Goal: Task Accomplishment & Management: Manage account settings

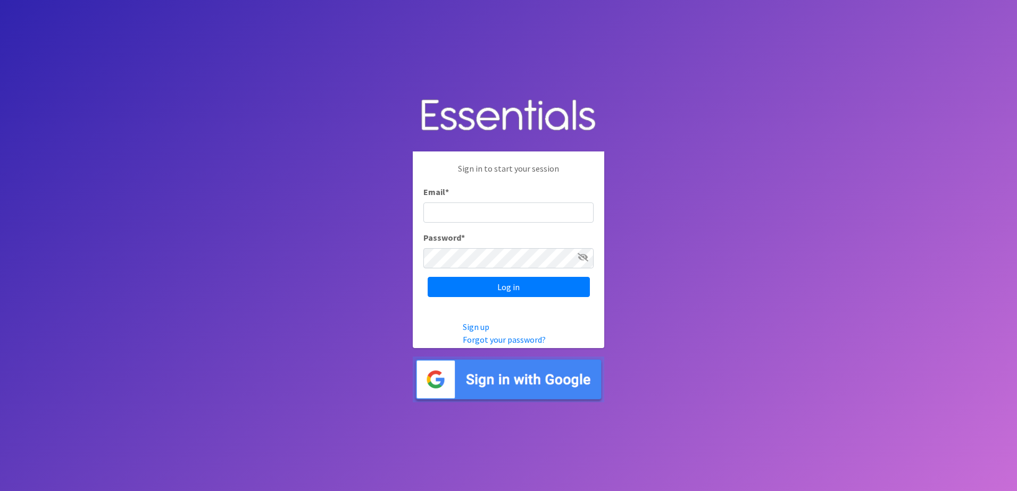
click at [462, 219] on input "Email *" at bounding box center [508, 213] width 170 height 20
type input "loammifigueredo@gmail.com"
drag, startPoint x: 557, startPoint y: 216, endPoint x: 411, endPoint y: 211, distance: 146.4
click at [411, 211] on body "Sign in to start your session Email * loammifigueredo@gmail.com Password * Log …" at bounding box center [508, 245] width 1017 height 491
type input "[EMAIL_ADDRESS][DOMAIN_NAME]"
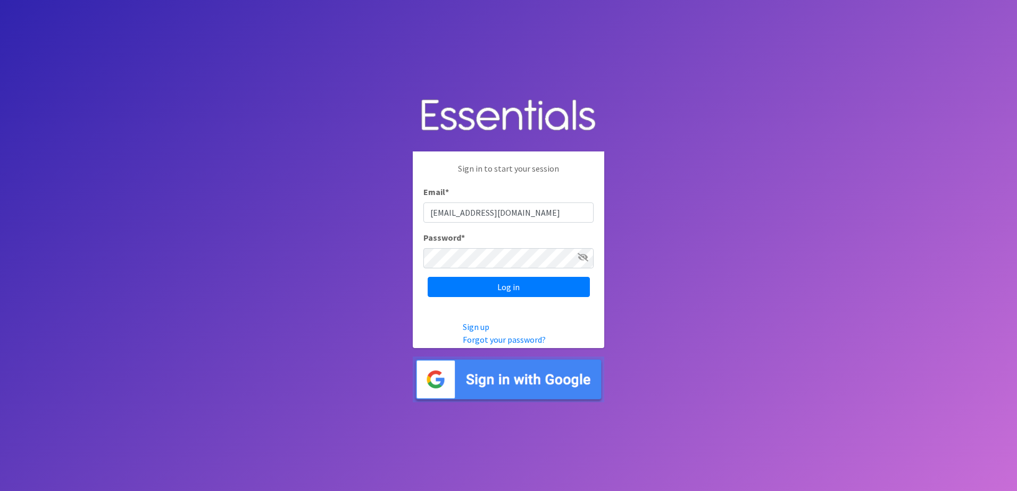
click at [580, 259] on icon at bounding box center [583, 257] width 11 height 9
click at [522, 292] on input "Log in" at bounding box center [509, 287] width 162 height 20
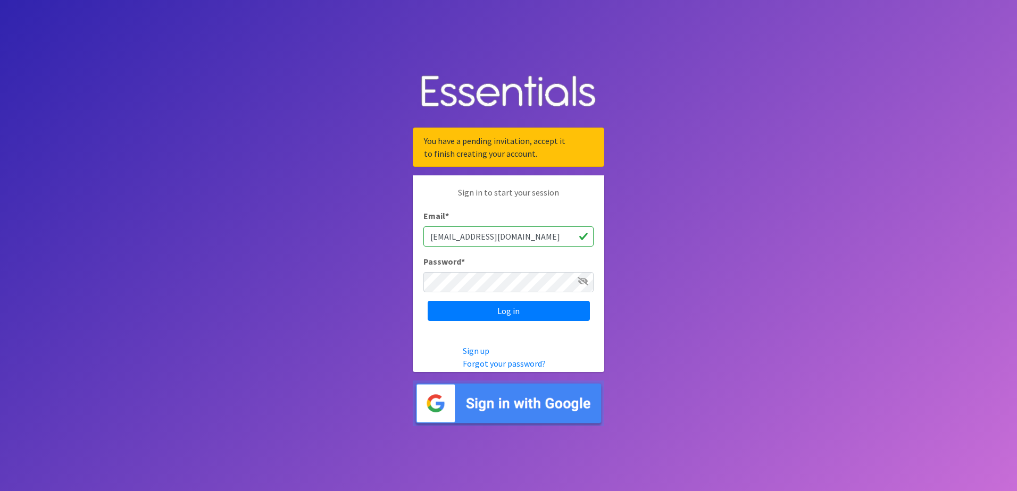
click at [584, 278] on icon at bounding box center [583, 281] width 11 height 9
click at [509, 309] on input "Log in" at bounding box center [509, 311] width 162 height 20
click at [498, 316] on input "Log in" at bounding box center [509, 311] width 162 height 20
click at [452, 231] on input "Email *" at bounding box center [508, 237] width 170 height 20
type input "[EMAIL_ADDRESS][DOMAIN_NAME]"
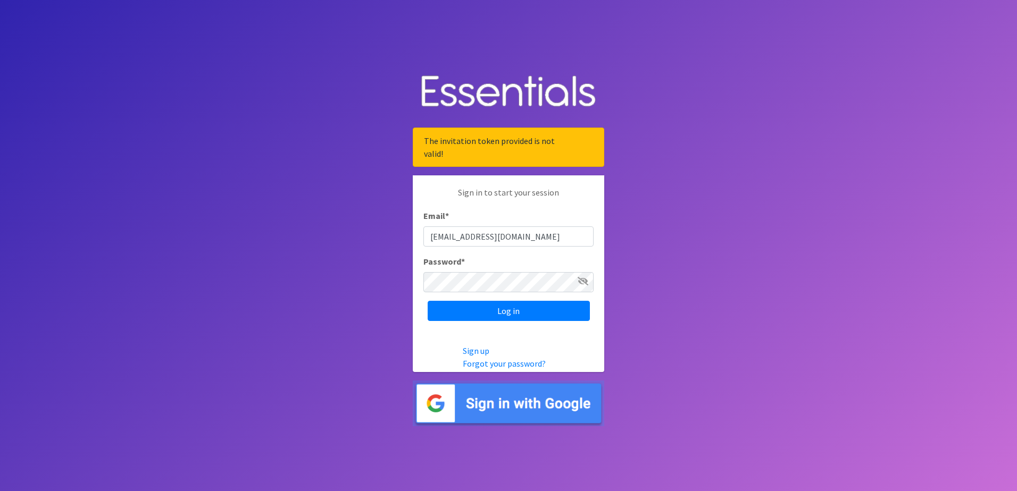
click at [582, 285] on icon at bounding box center [583, 281] width 11 height 9
click at [502, 309] on input "Log in" at bounding box center [509, 311] width 162 height 20
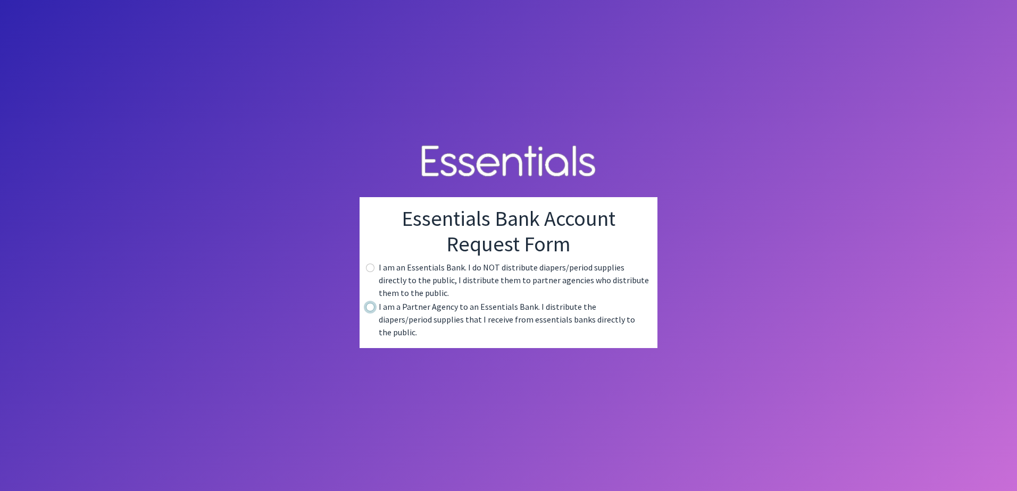
click at [368, 312] on input "radio" at bounding box center [370, 307] width 9 height 9
radio input "true"
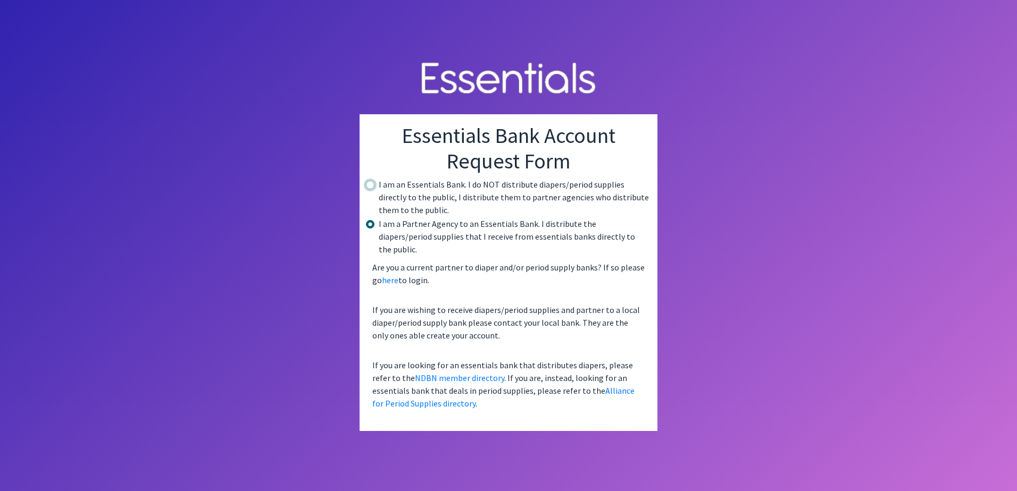
click at [368, 189] on input "radio" at bounding box center [370, 185] width 9 height 9
radio input "true"
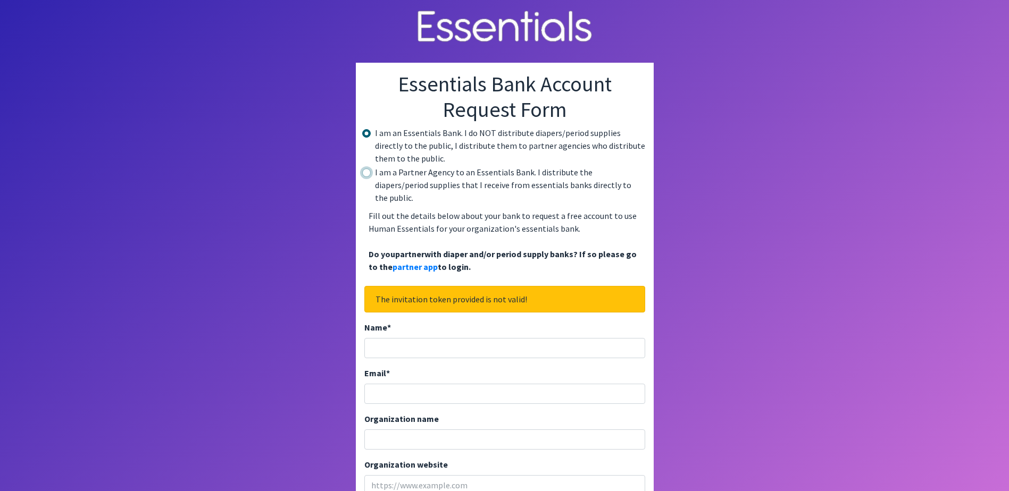
click at [367, 177] on input "radio" at bounding box center [366, 173] width 9 height 9
radio input "true"
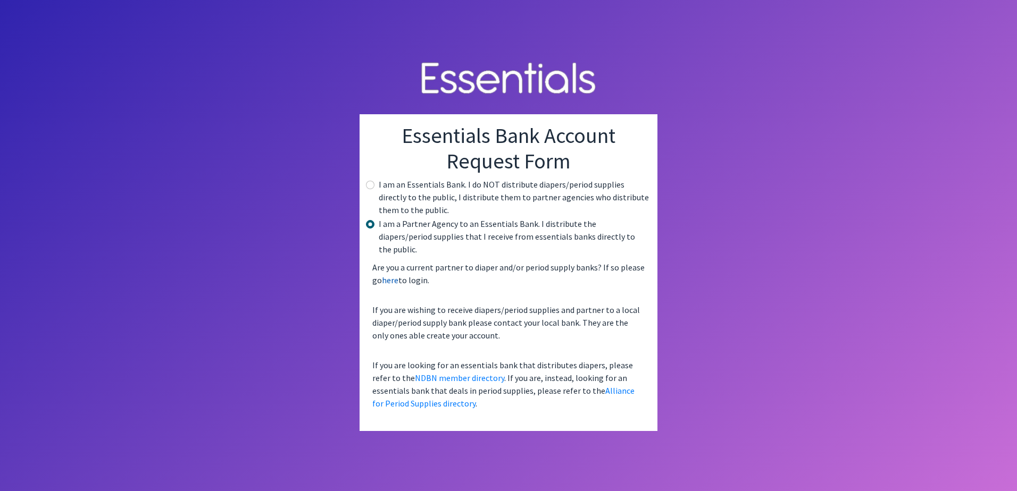
click at [390, 275] on link "here" at bounding box center [390, 280] width 16 height 11
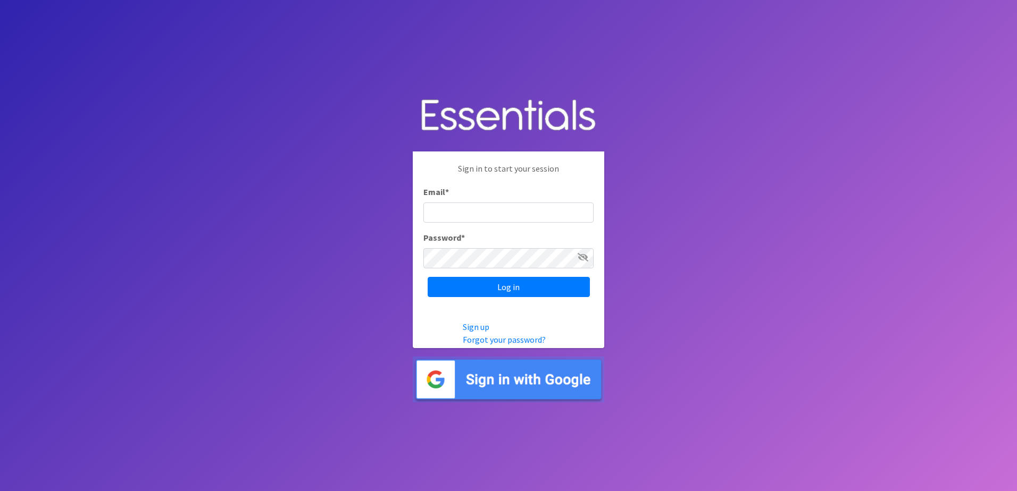
click at [452, 216] on input "Email *" at bounding box center [508, 213] width 170 height 20
type input "[EMAIL_ADDRESS][DOMAIN_NAME]"
click at [517, 294] on input "Log in" at bounding box center [509, 287] width 162 height 20
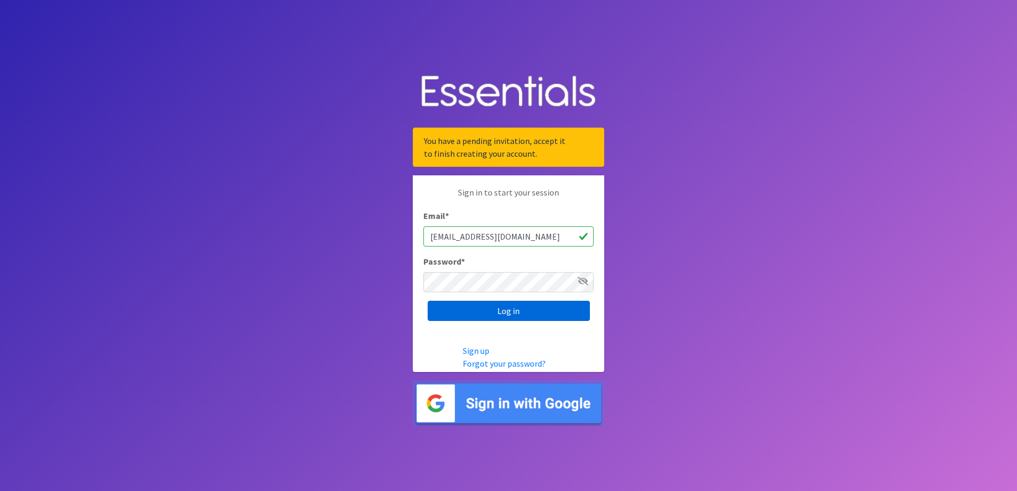
click at [506, 313] on input "Log in" at bounding box center [509, 311] width 162 height 20
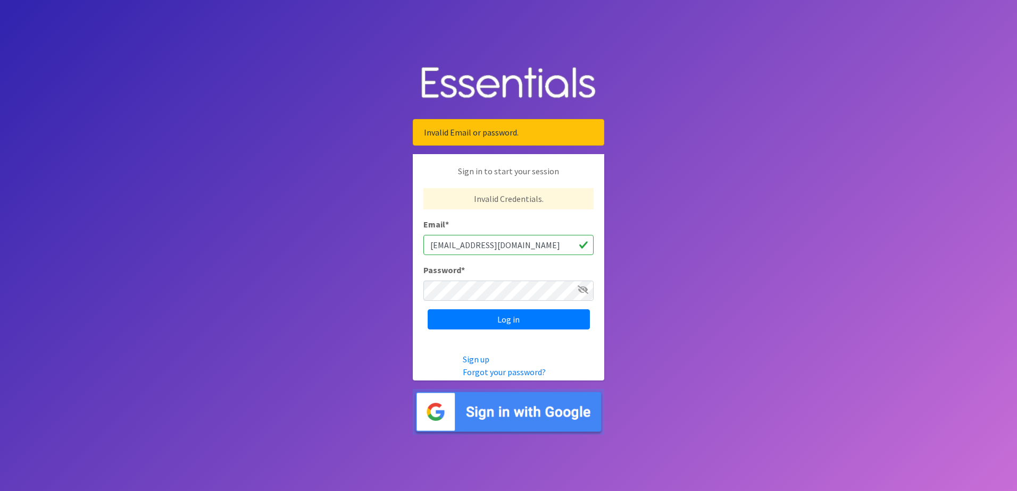
click at [582, 291] on icon at bounding box center [583, 290] width 11 height 9
click at [522, 321] on input "Log in" at bounding box center [509, 320] width 162 height 20
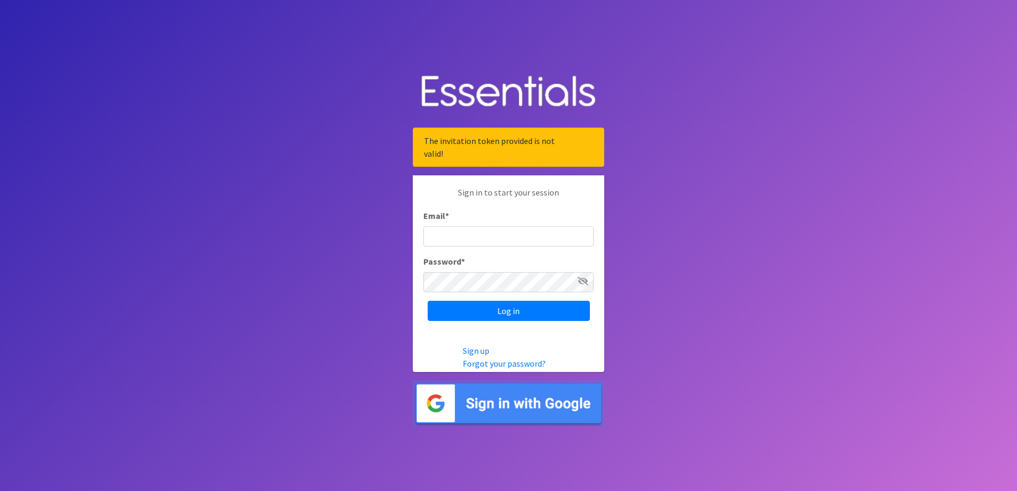
click at [471, 237] on input "Email *" at bounding box center [508, 237] width 170 height 20
type input "[EMAIL_ADDRESS][DOMAIN_NAME]"
click at [538, 311] on input "Log in" at bounding box center [509, 311] width 162 height 20
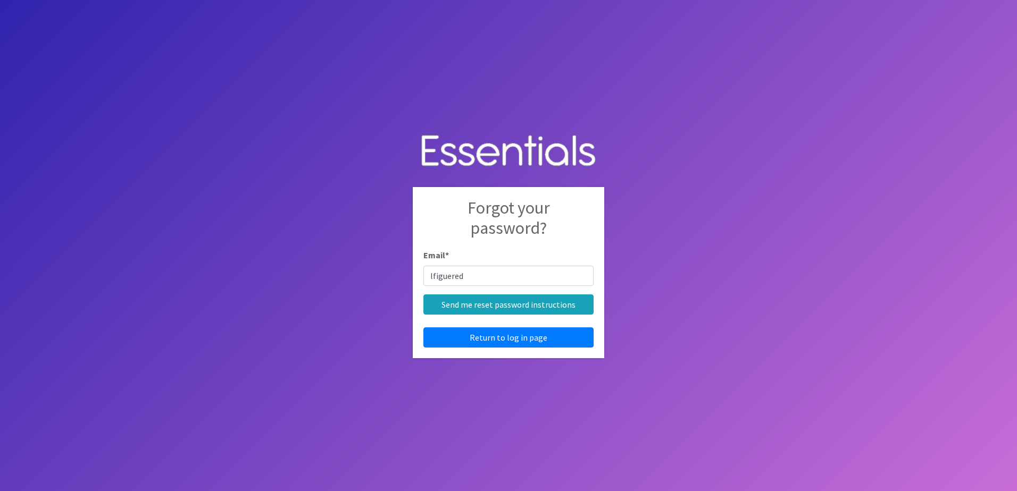
type input "[EMAIL_ADDRESS][DOMAIN_NAME]"
click at [456, 310] on input "Send me reset password instructions" at bounding box center [508, 305] width 170 height 20
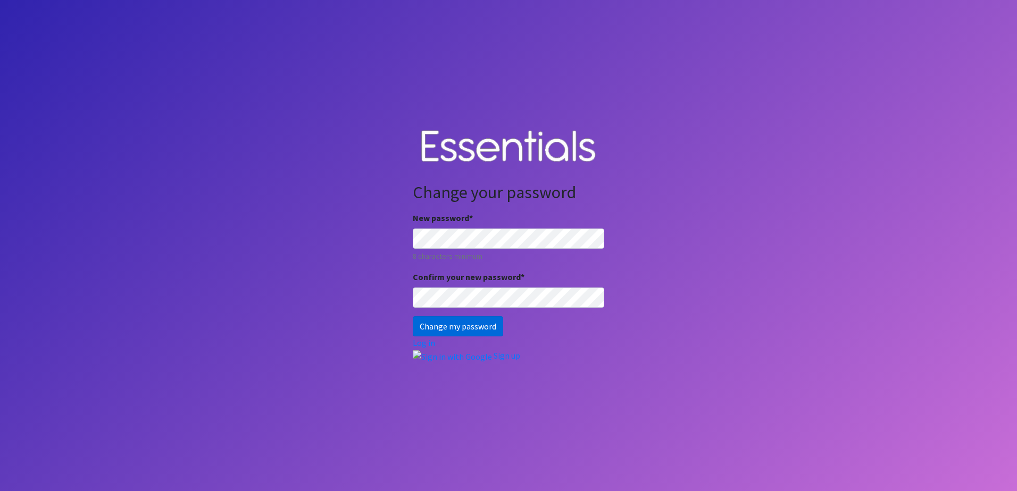
click at [468, 327] on input "Change my password" at bounding box center [458, 326] width 90 height 20
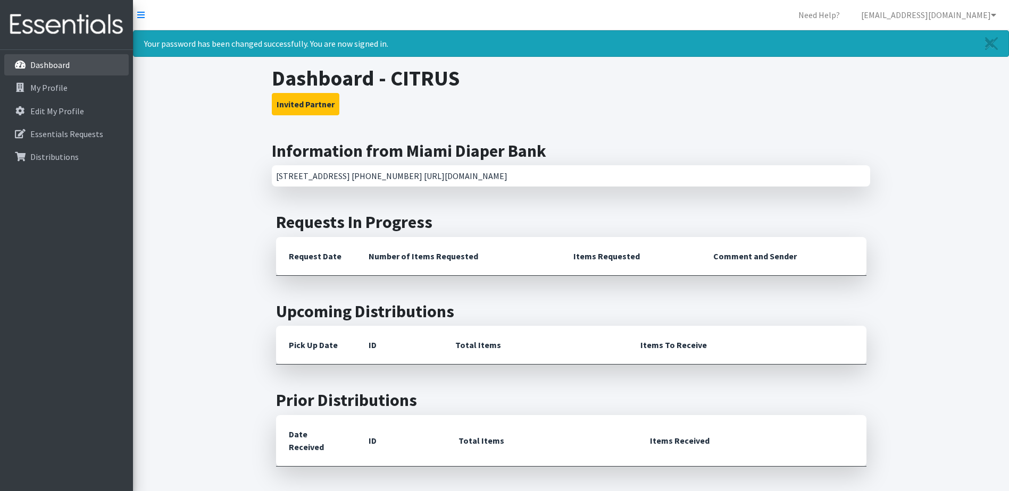
click at [56, 61] on p "Dashboard" at bounding box center [49, 65] width 39 height 11
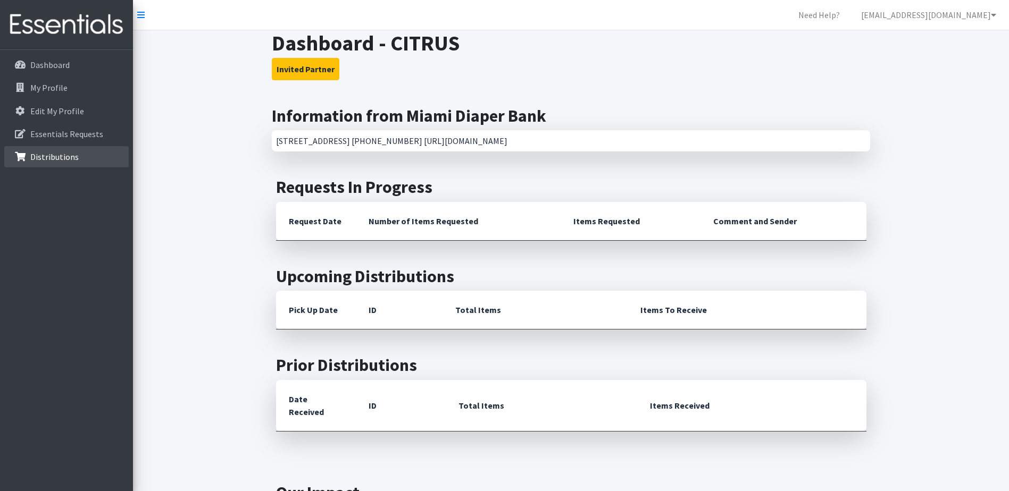
click at [67, 156] on p "Distributions" at bounding box center [54, 157] width 48 height 11
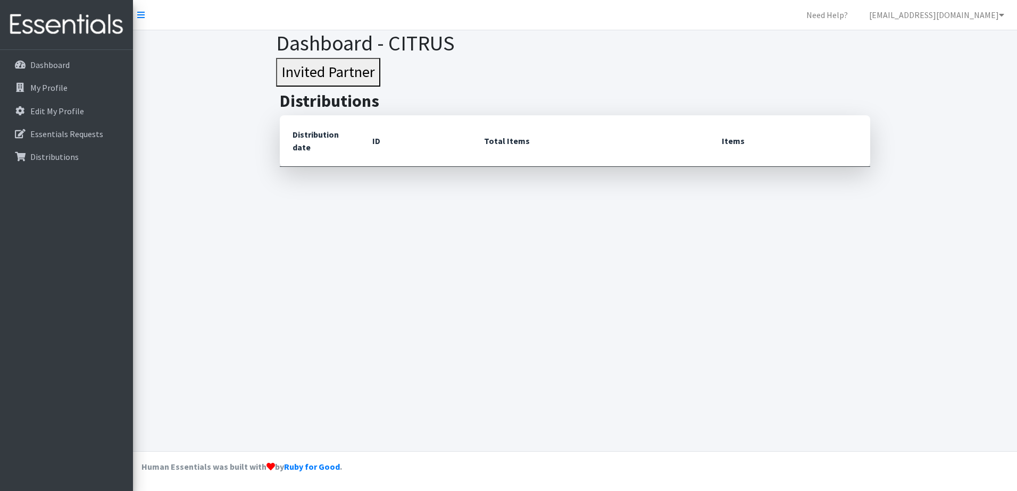
click at [303, 69] on button "Invited Partner" at bounding box center [328, 72] width 104 height 29
click at [52, 68] on p "Dashboard" at bounding box center [49, 65] width 39 height 11
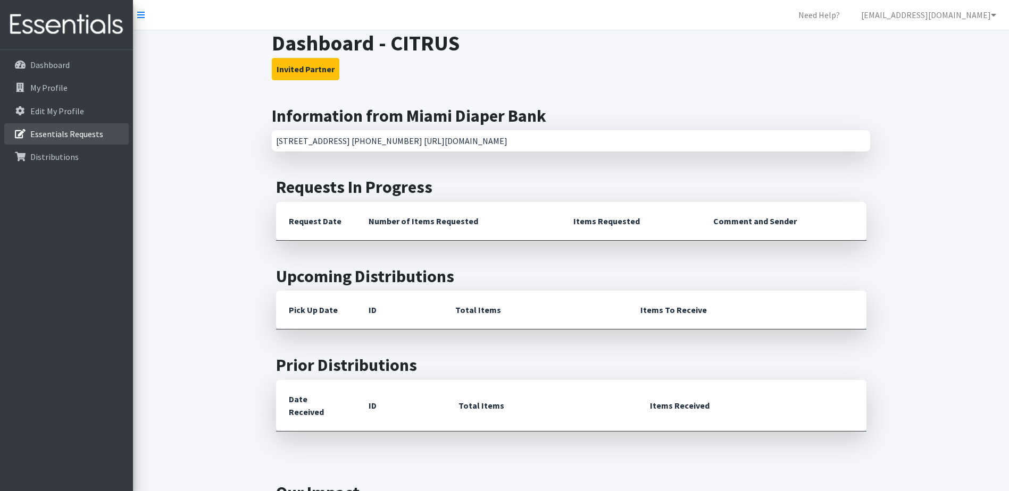
click at [66, 137] on p "Essentials Requests" at bounding box center [66, 134] width 73 height 11
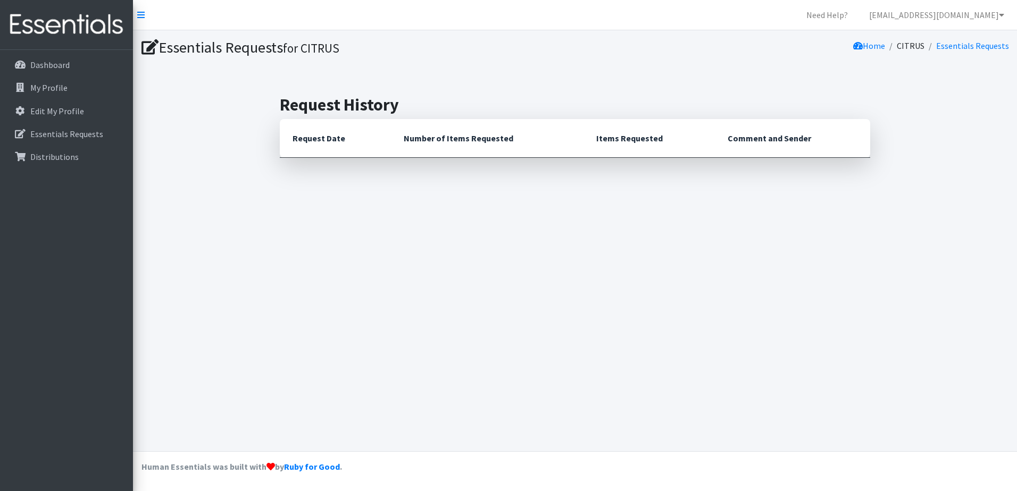
click at [323, 141] on th "Request Date" at bounding box center [335, 138] width 111 height 39
click at [65, 70] on p "Dashboard" at bounding box center [49, 65] width 39 height 11
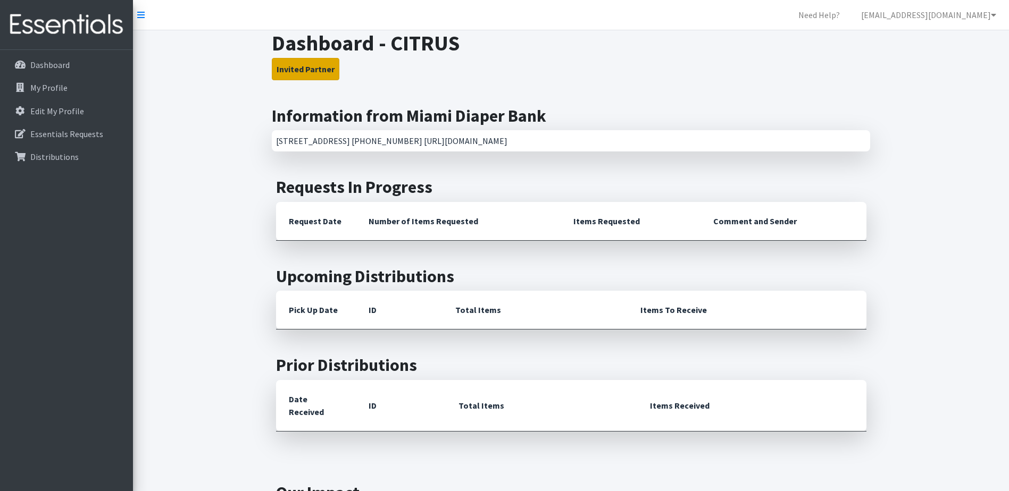
click at [303, 73] on button "Invited Partner" at bounding box center [306, 69] width 68 height 22
click at [328, 142] on div "[STREET_ADDRESS] [PHONE_NUMBER] [URL][DOMAIN_NAME]" at bounding box center [571, 140] width 598 height 21
click at [324, 232] on th "Request Date" at bounding box center [316, 221] width 80 height 39
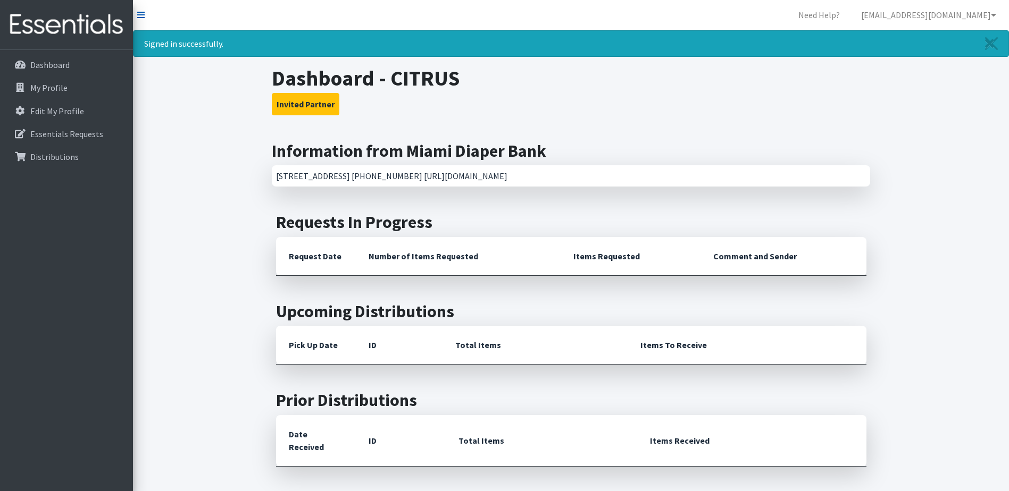
click at [144, 18] on icon at bounding box center [140, 15] width 7 height 9
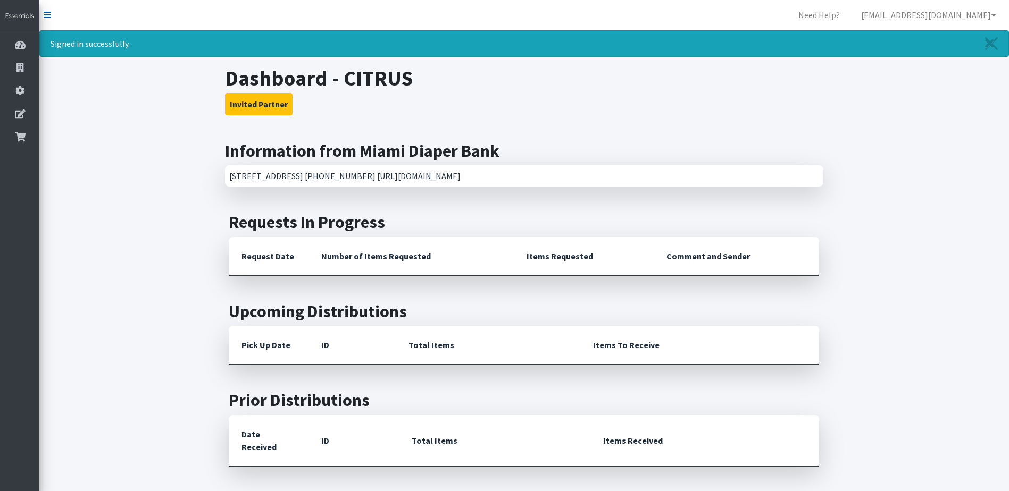
click at [45, 15] on icon at bounding box center [47, 15] width 7 height 9
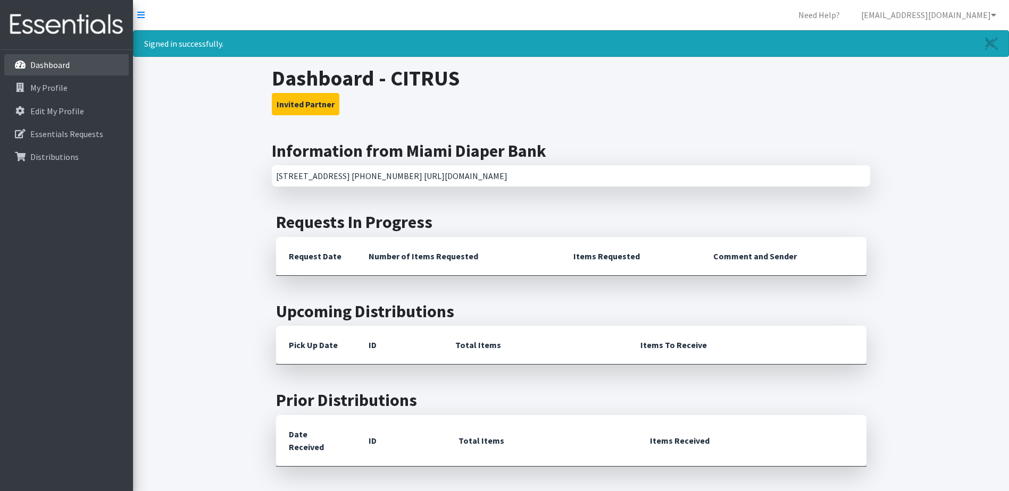
click at [47, 64] on p "Dashboard" at bounding box center [49, 65] width 39 height 11
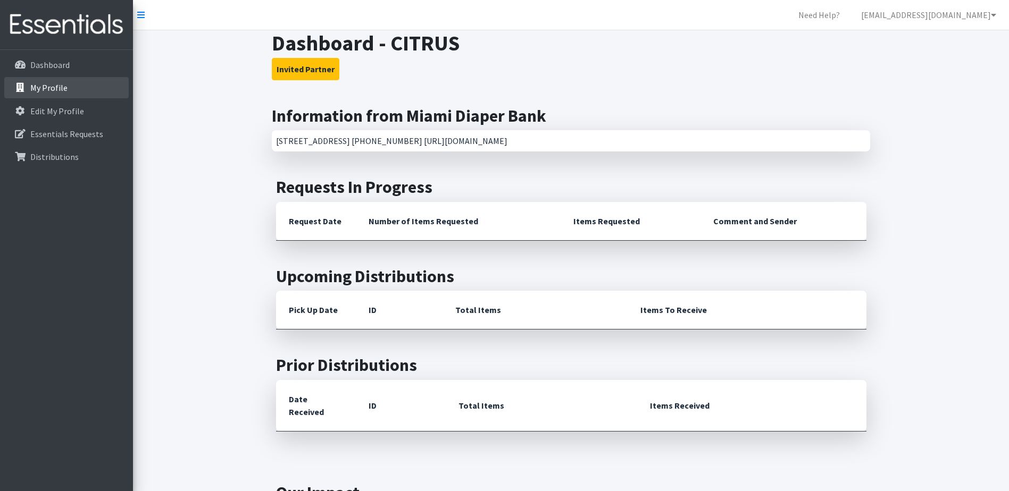
click at [56, 89] on p "My Profile" at bounding box center [48, 87] width 37 height 11
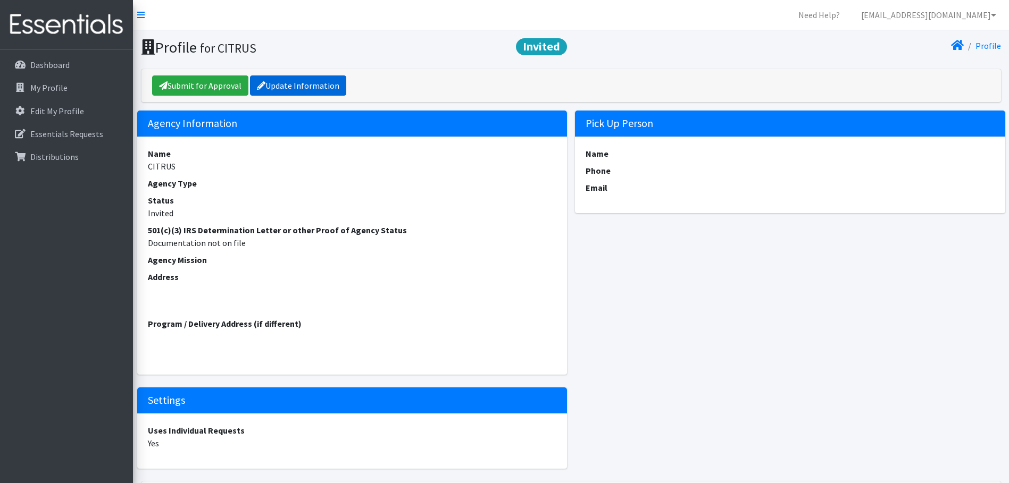
click at [321, 86] on link "Update Information" at bounding box center [298, 86] width 96 height 20
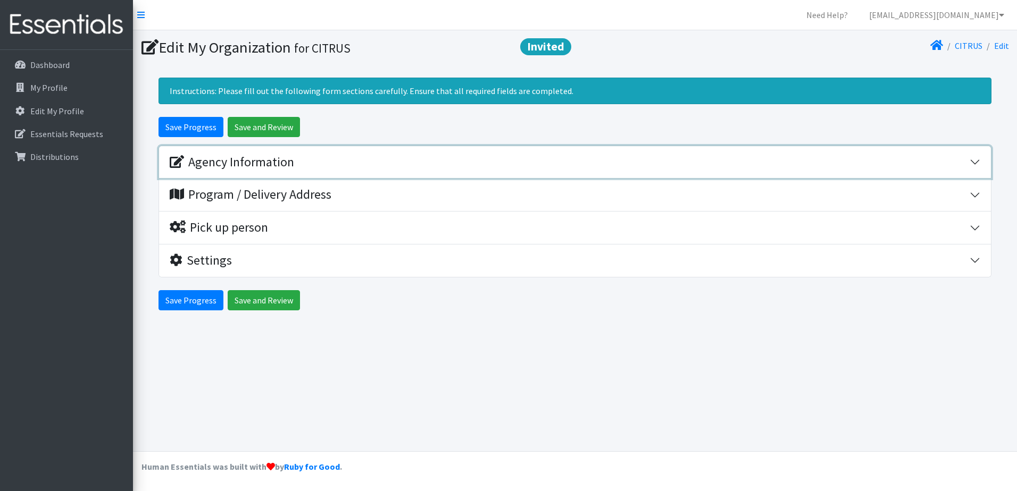
click at [977, 162] on button "Agency Information" at bounding box center [575, 162] width 832 height 32
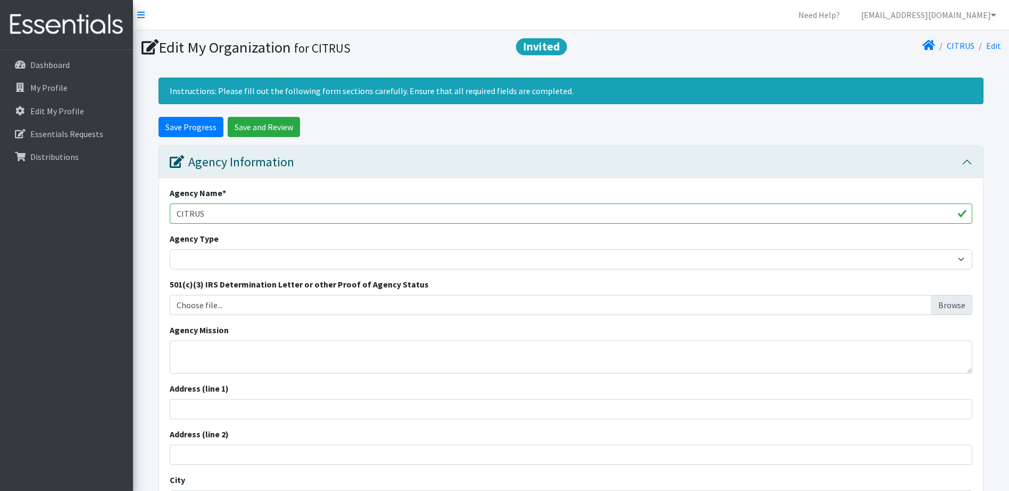
click at [223, 210] on input "CITRUS" at bounding box center [571, 214] width 803 height 20
type input "CITRUS FAMILY CARE NETWORK"
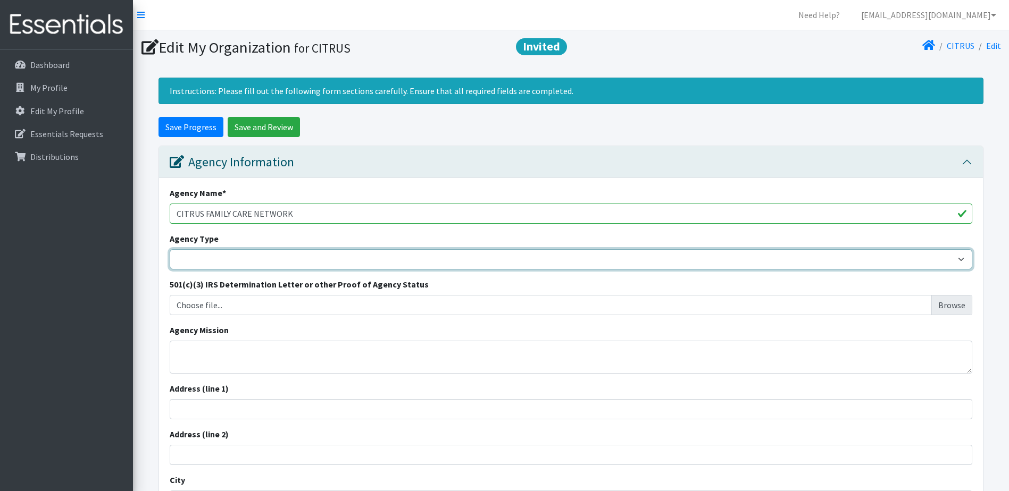
drag, startPoint x: 217, startPoint y: 266, endPoint x: 216, endPoint y: 261, distance: 5.9
click at [217, 266] on select "Basic Needs Bank Career technical training Child abuse resource center Church o…" at bounding box center [571, 259] width 803 height 20
select select "other"
click at [170, 249] on select "Basic Needs Bank Career technical training Child abuse resource center Church o…" at bounding box center [571, 259] width 803 height 20
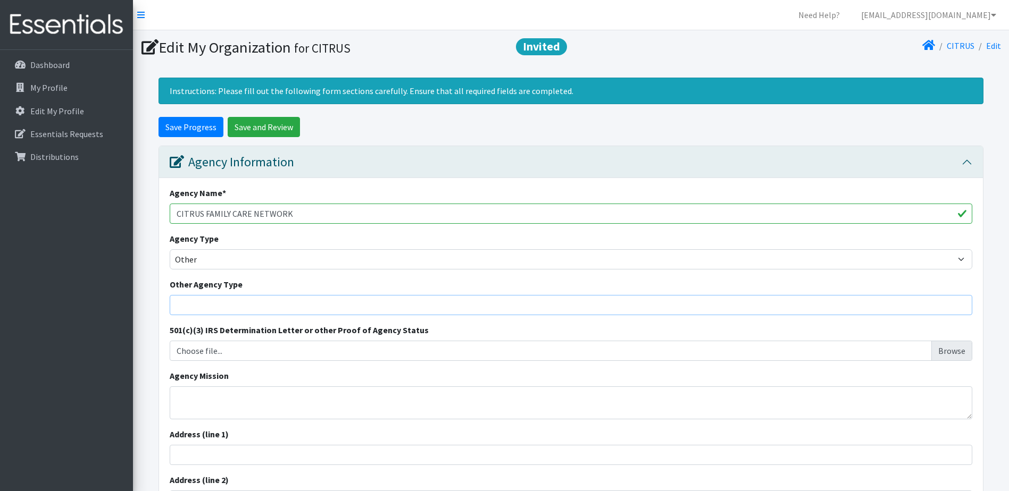
click at [194, 305] on input "Other Agency Type" at bounding box center [571, 305] width 803 height 20
type input "l"
type input "L"
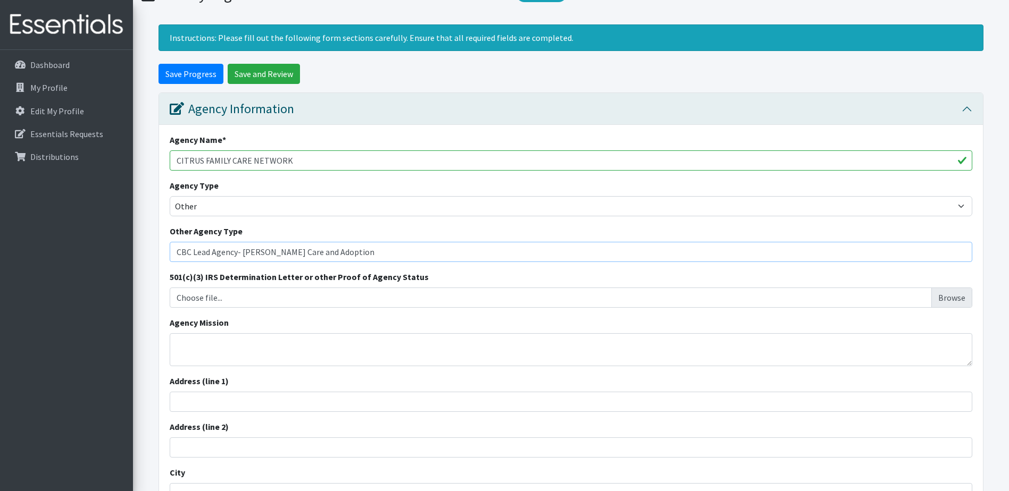
type input "CBC Lead Agency- [PERSON_NAME] Care and Adoption"
click at [237, 296] on input "Choose file..." at bounding box center [571, 298] width 795 height 20
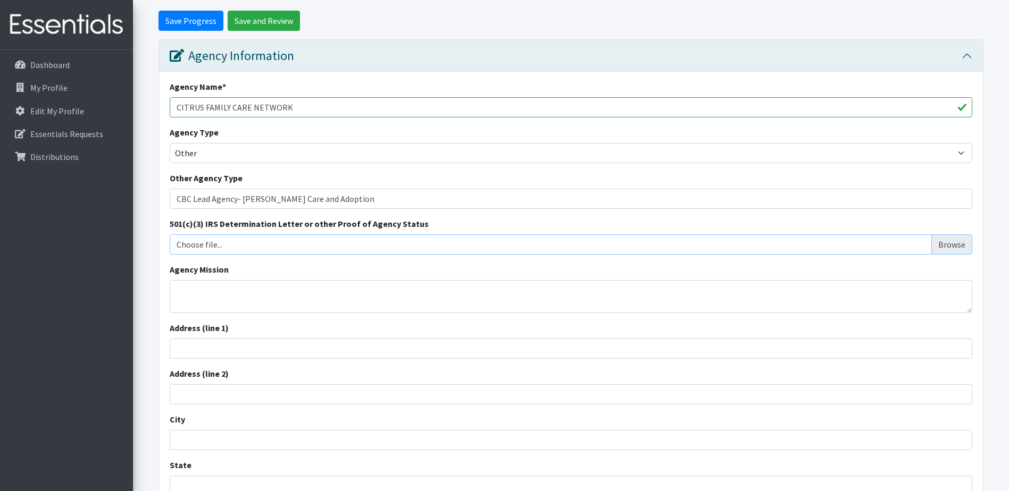
scroll to position [160, 0]
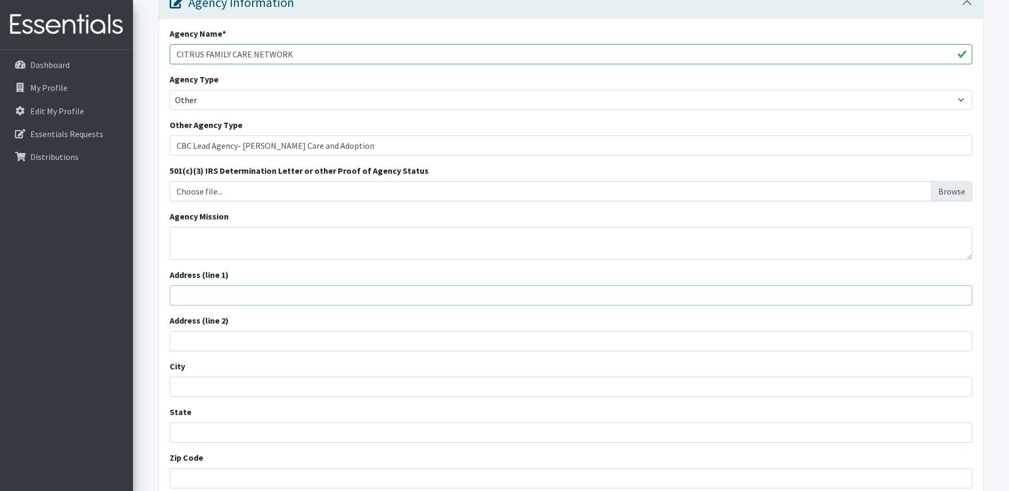
click at [186, 295] on input "Address (line 1)" at bounding box center [571, 296] width 803 height 20
type input "401 N.W. 2nd Ave., Suite S-1000, Miami, FL 33128"
type input "Miami"
type input "Florida"
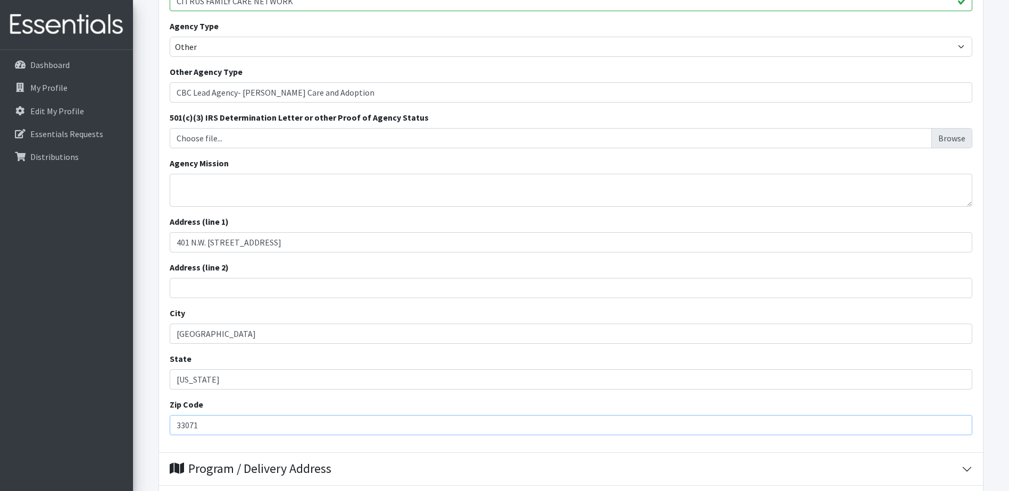
drag, startPoint x: 219, startPoint y: 428, endPoint x: 82, endPoint y: 422, distance: 136.8
click at [81, 421] on div "Need Help? lfigueredo@citrusfcn.com My Co-Workers My Profile Logout Dashboard M…" at bounding box center [504, 210] width 1009 height 846
type input "33128"
click at [409, 265] on div "Address (line 2)" at bounding box center [571, 279] width 803 height 37
drag, startPoint x: 293, startPoint y: 242, endPoint x: 429, endPoint y: 242, distance: 136.7
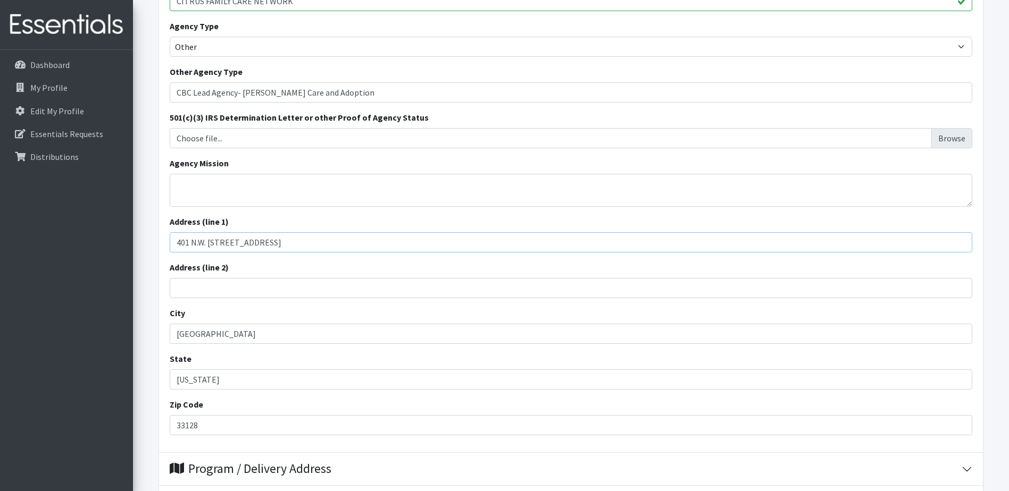
click at [429, 242] on input "401 N.W. 2nd Ave., Suite S-1000, Miami, FL 33128" at bounding box center [571, 242] width 803 height 20
type input "401 N.W. 2nd Ave., Suite S-1000"
click at [555, 318] on div "City Miami" at bounding box center [571, 325] width 803 height 37
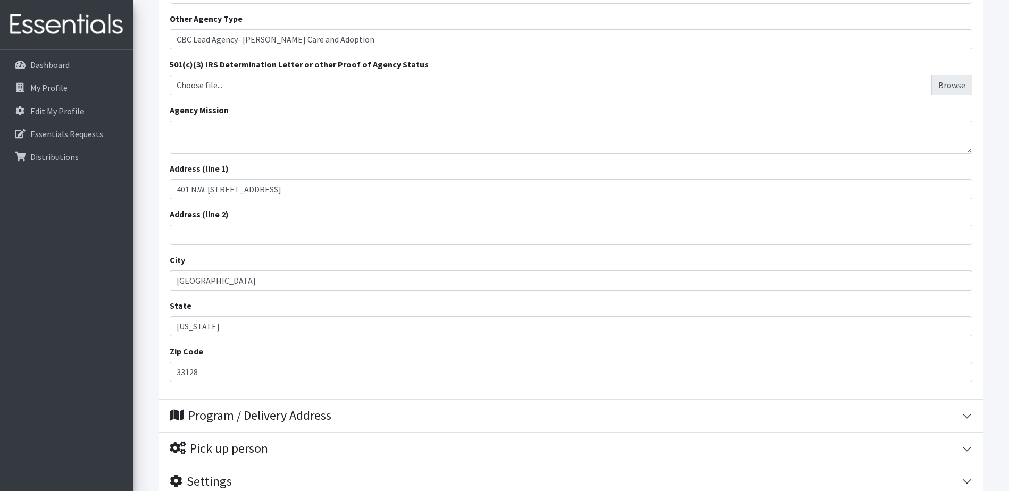
scroll to position [355, 0]
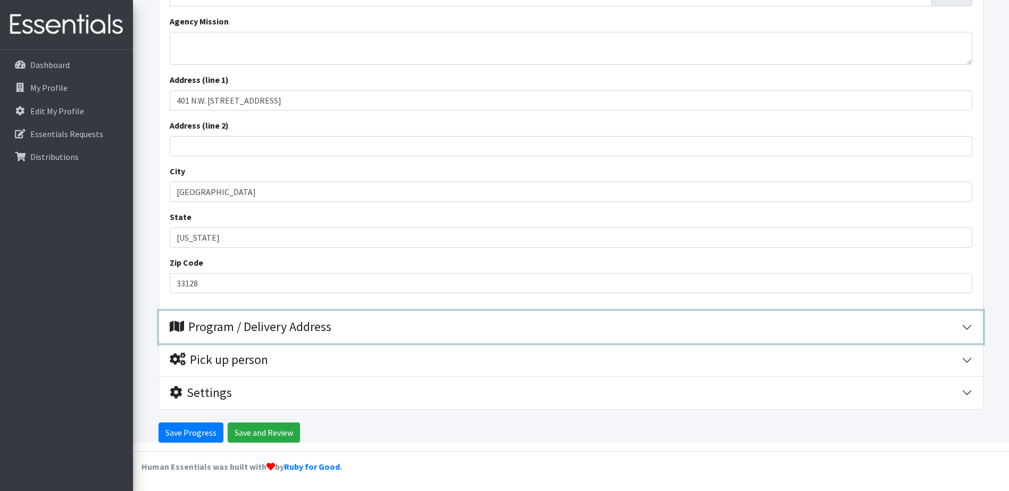
click at [374, 333] on div "Program / Delivery Address" at bounding box center [566, 327] width 792 height 15
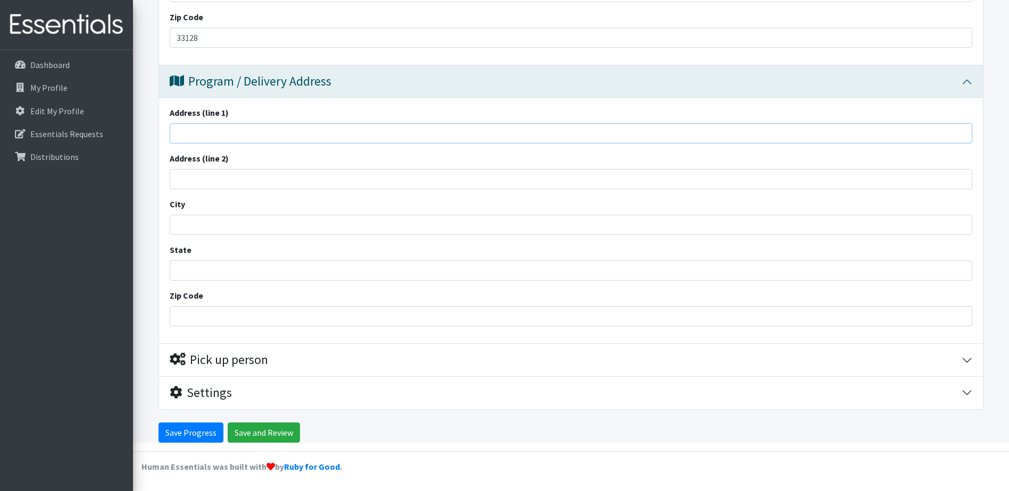
click at [229, 137] on input "Address (line 1)" at bounding box center [571, 133] width 803 height 20
type input "401 N.W. 2nd Ave., Suite S-1000, Miami, FL 33128"
type input "Miami"
type input "Florida"
type input "33071"
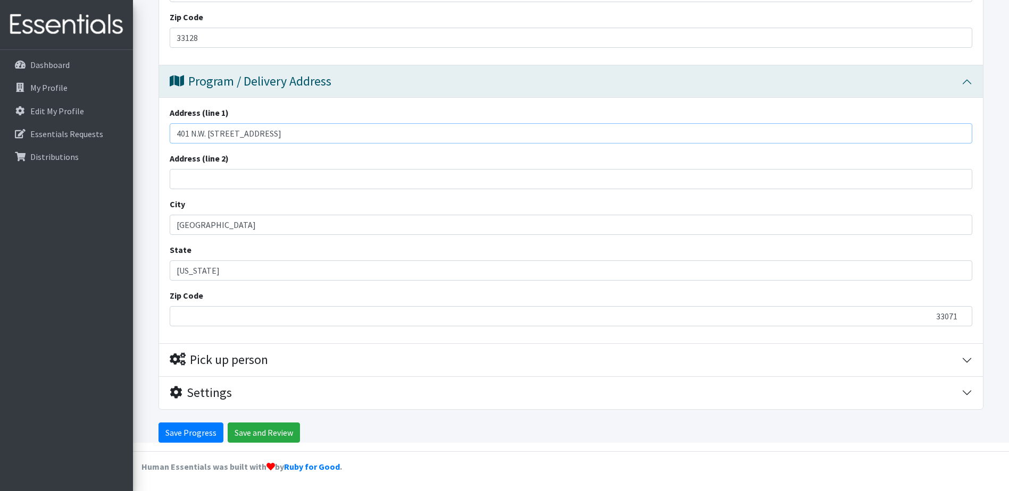
drag, startPoint x: 287, startPoint y: 137, endPoint x: 373, endPoint y: 132, distance: 85.8
click at [373, 132] on input "401 N.W. 2nd Ave., Suite S-1000, Miami, FL 33128" at bounding box center [571, 133] width 803 height 20
type input "401 N.W. [STREET_ADDRESS]"
click at [403, 199] on div "City Miami" at bounding box center [571, 216] width 803 height 37
click at [207, 315] on input "33071" at bounding box center [571, 316] width 803 height 20
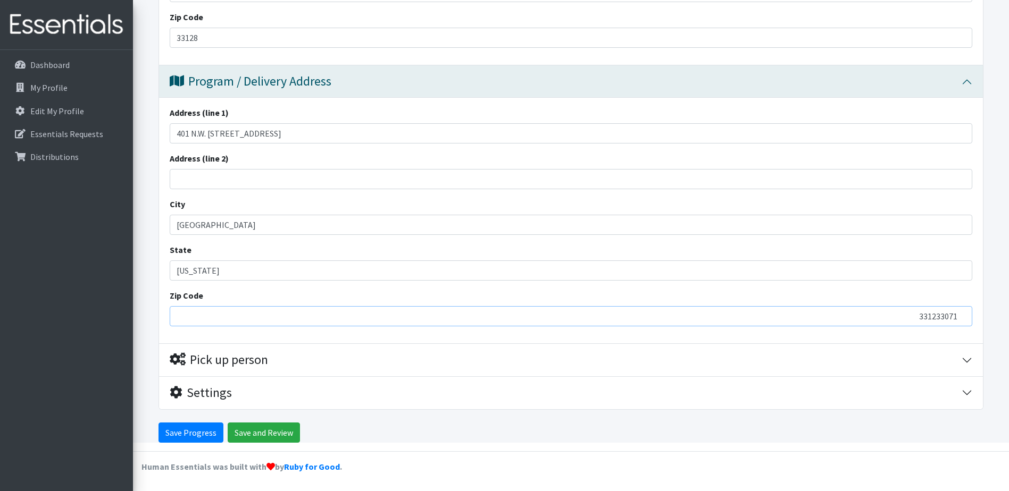
type input "3312833071"
click at [207, 315] on input "3312833071" at bounding box center [571, 316] width 803 height 20
drag, startPoint x: 910, startPoint y: 316, endPoint x: 1019, endPoint y: 312, distance: 109.1
click at [180, 318] on input "Zip Code" at bounding box center [571, 316] width 803 height 20
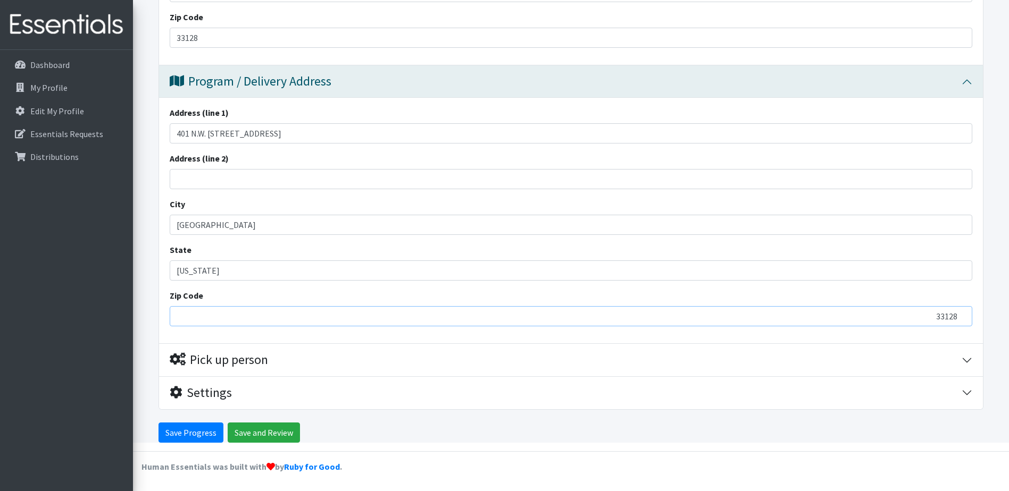
type input "33128"
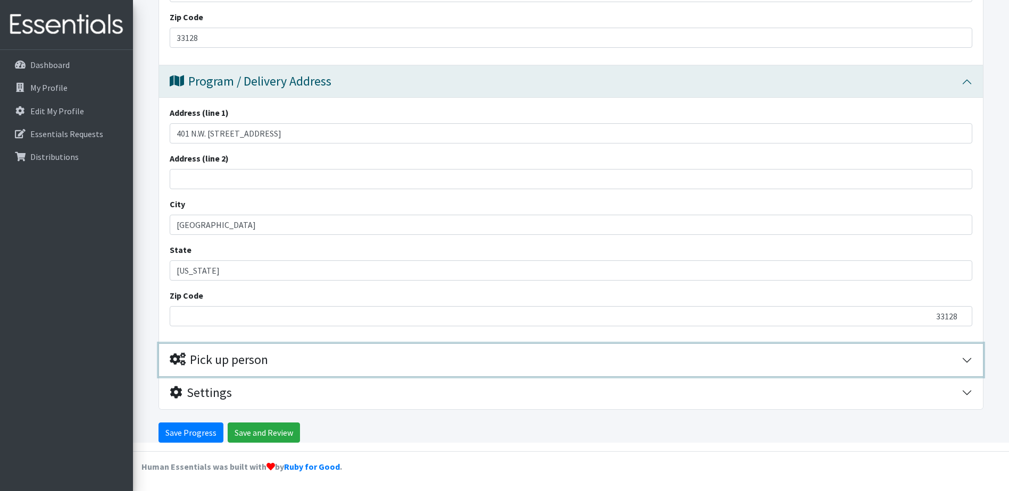
click at [970, 363] on button "Pick up person" at bounding box center [571, 360] width 824 height 32
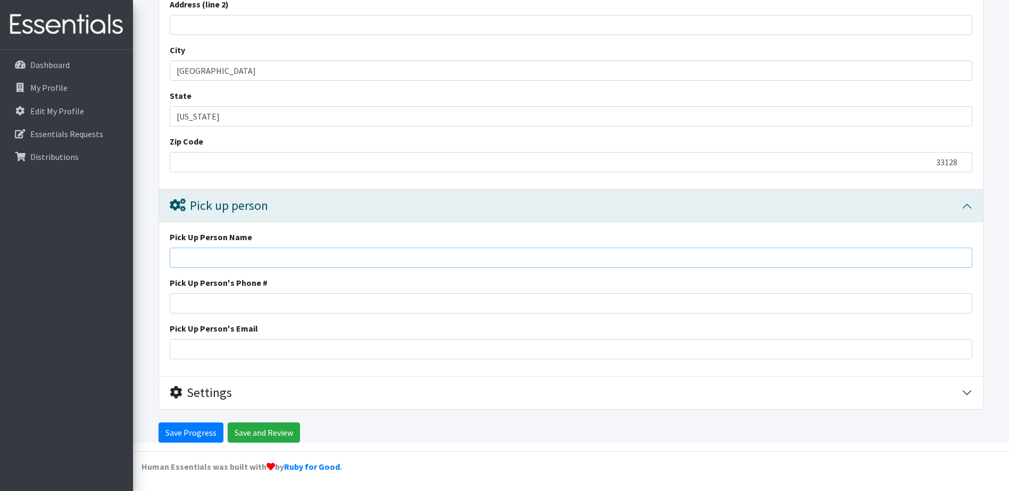
click at [204, 254] on input "Pick Up Person Name" at bounding box center [571, 258] width 803 height 20
type input "Loammi Caballero"
click at [209, 297] on input "Pick Up Person's Phone #" at bounding box center [571, 304] width 803 height 20
type input "786 473-5303"
click at [210, 350] on input "Pick Up Person's Email" at bounding box center [571, 349] width 803 height 20
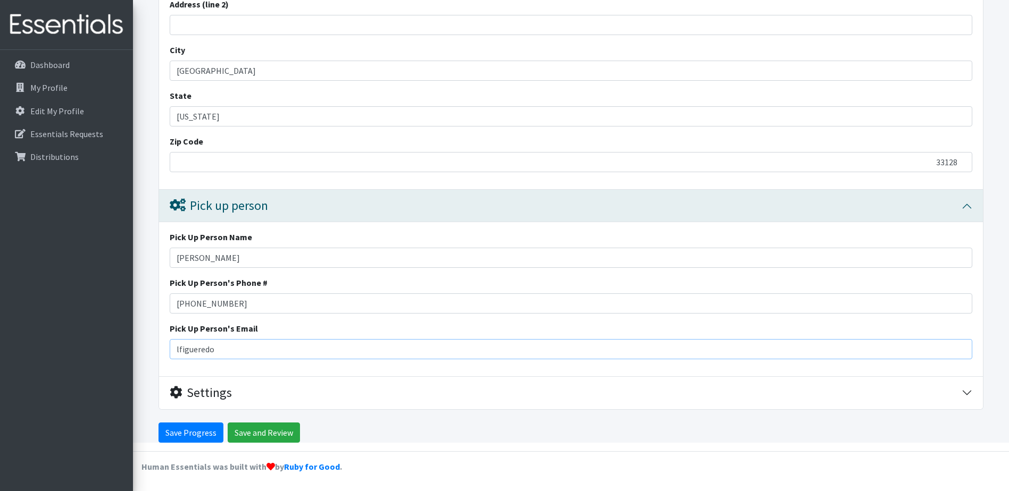
type input "[EMAIL_ADDRESS][DOMAIN_NAME]"
click at [970, 393] on button "Settings" at bounding box center [571, 393] width 824 height 32
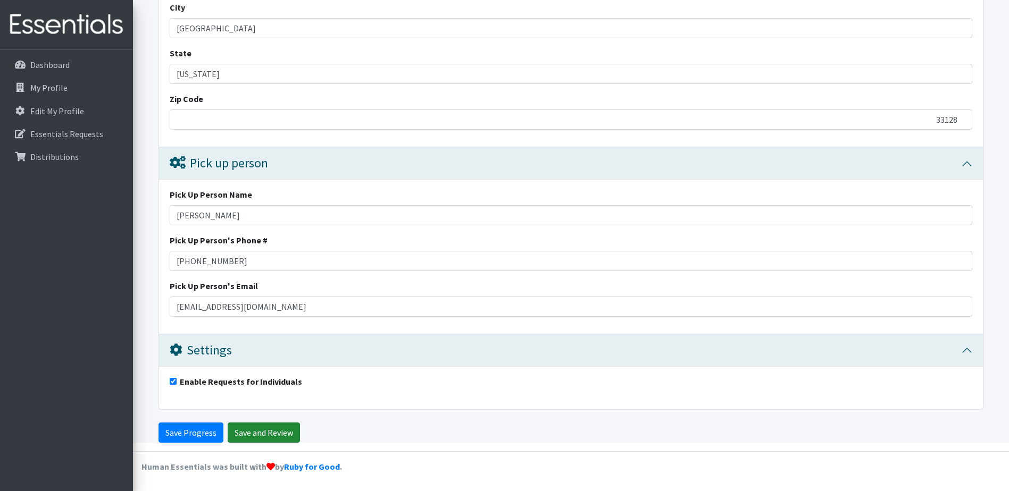
click at [271, 441] on input "Save and Review" at bounding box center [264, 433] width 72 height 20
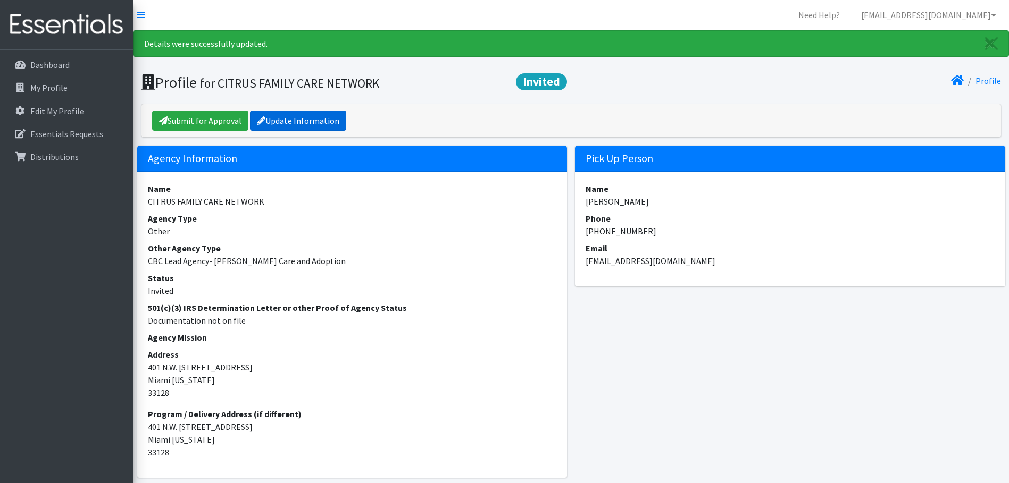
click at [295, 127] on link "Update Information" at bounding box center [298, 121] width 96 height 20
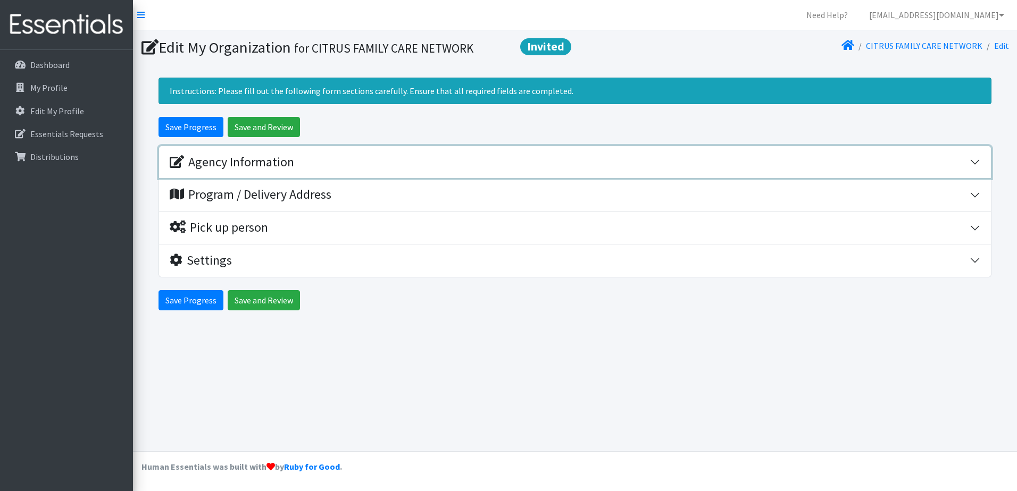
click at [305, 167] on div "Agency Information" at bounding box center [570, 162] width 800 height 15
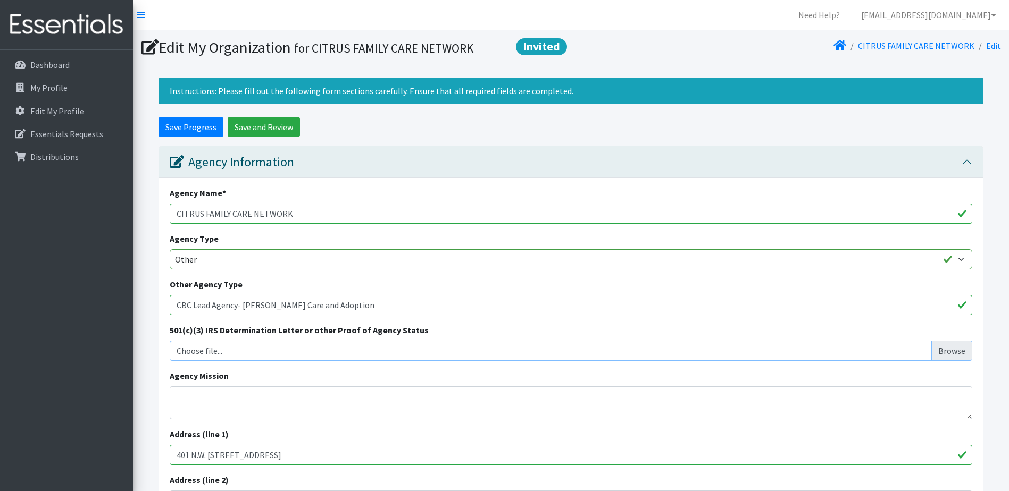
click at [257, 352] on input "Choose file..." at bounding box center [571, 351] width 795 height 20
type input "C:\fakepath\Tax Exempt 09 2022-09 2027.pdf"
click at [247, 136] on input "Save and Review" at bounding box center [264, 127] width 72 height 20
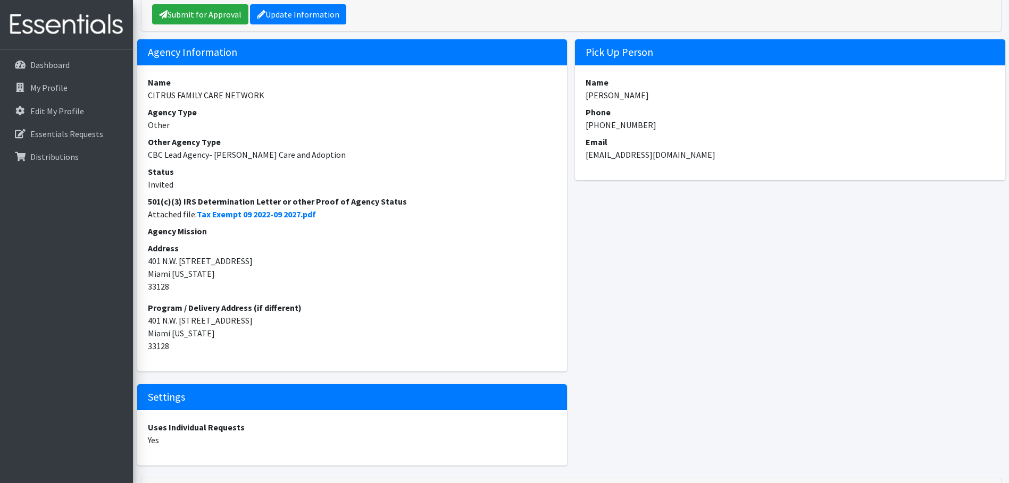
scroll to position [183, 0]
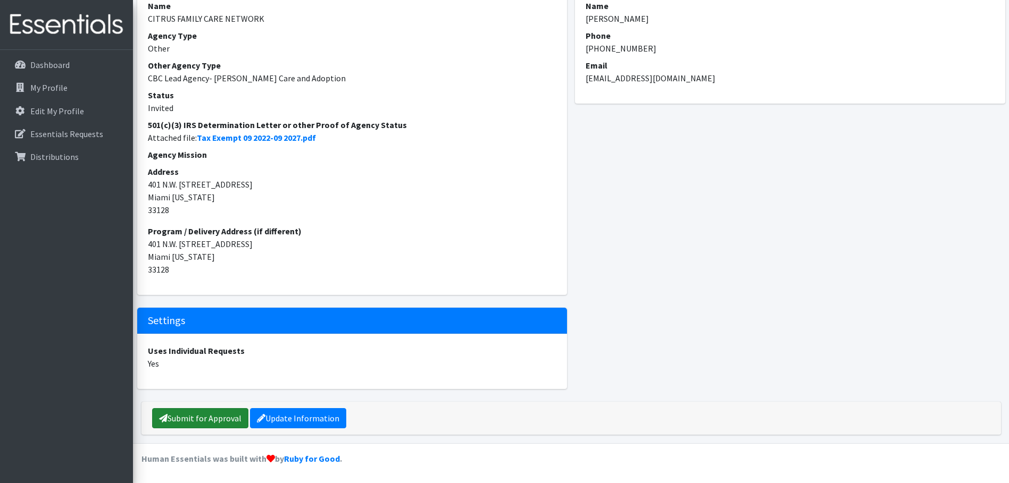
click at [232, 421] on link "Submit for Approval" at bounding box center [200, 419] width 96 height 20
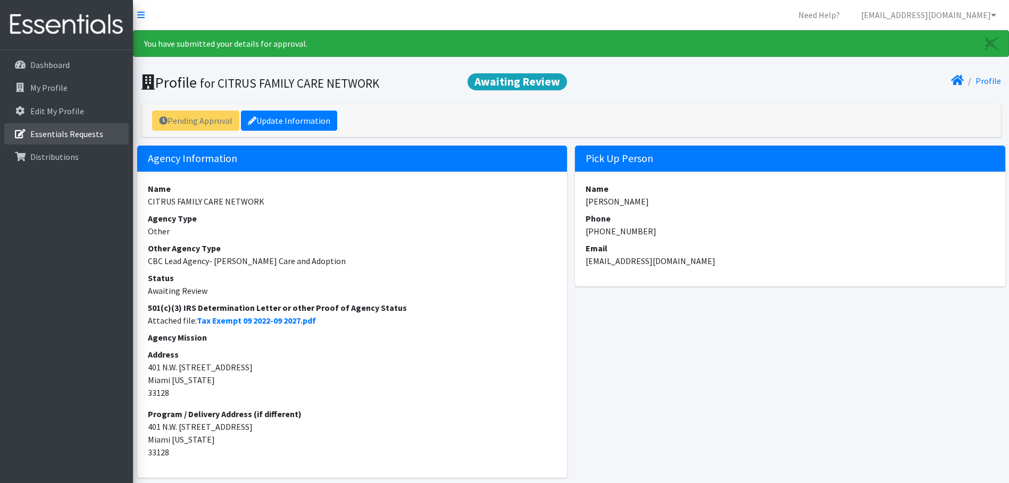
click at [71, 132] on p "Essentials Requests" at bounding box center [66, 134] width 73 height 11
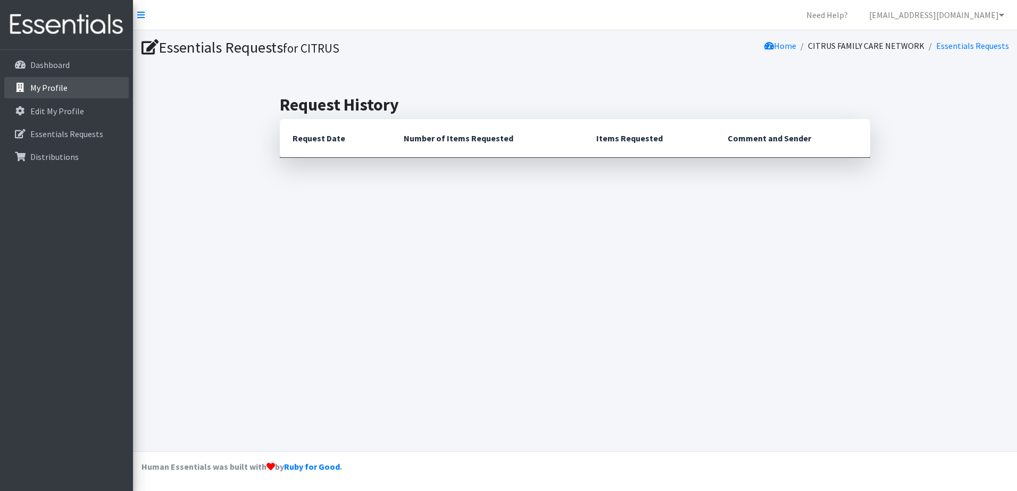
click at [59, 91] on p "My Profile" at bounding box center [48, 87] width 37 height 11
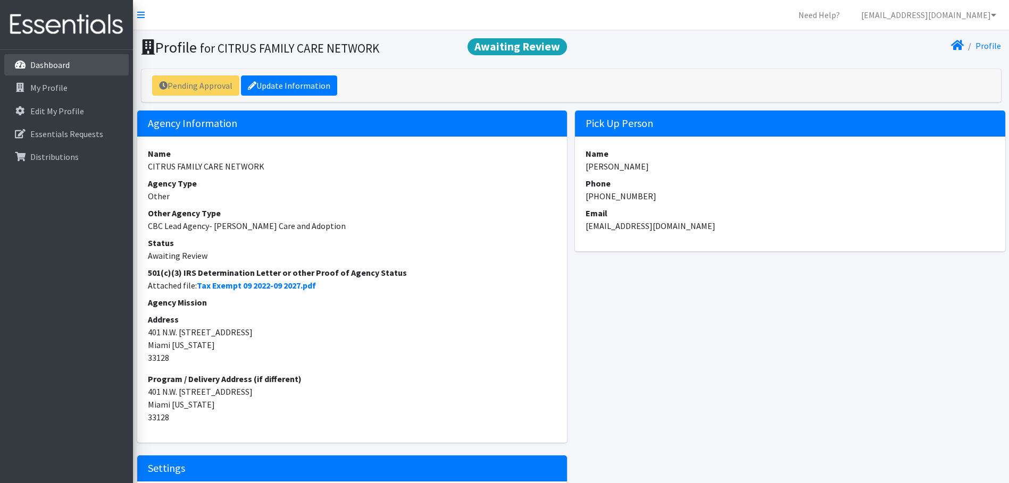
click at [59, 70] on p "Dashboard" at bounding box center [49, 65] width 39 height 11
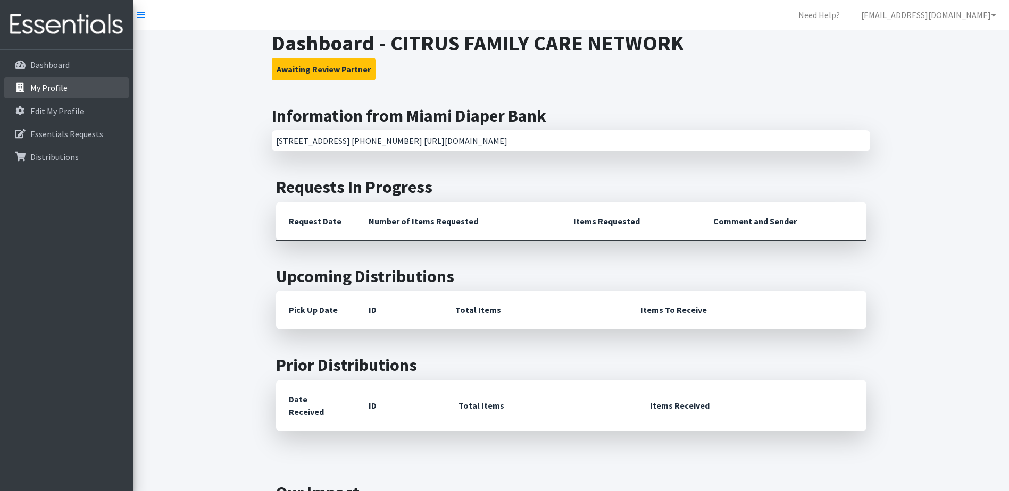
click at [59, 87] on p "My Profile" at bounding box center [48, 87] width 37 height 11
